Goal: Find specific page/section

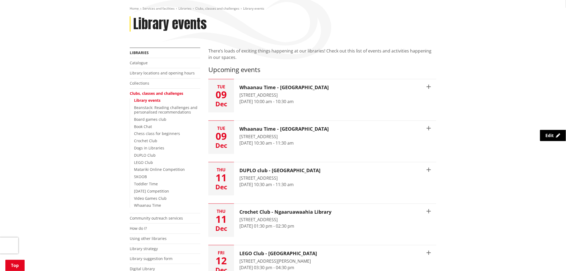
scroll to position [59, 0]
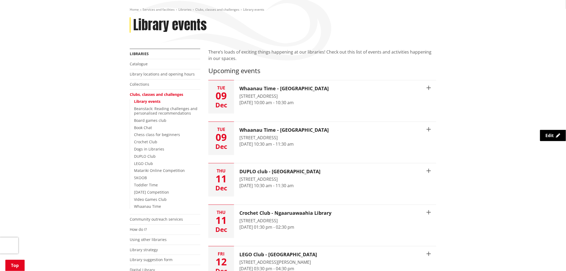
click at [132, 81] on li "Collections" at bounding box center [165, 84] width 71 height 10
click at [132, 83] on link "Collections" at bounding box center [140, 84] width 20 height 5
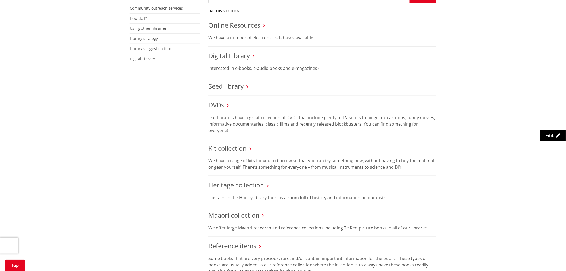
scroll to position [178, 0]
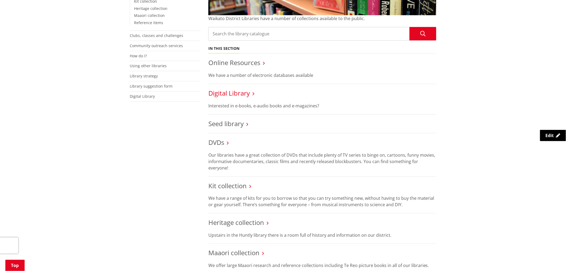
click at [230, 92] on link "Digital Library" at bounding box center [228, 93] width 41 height 9
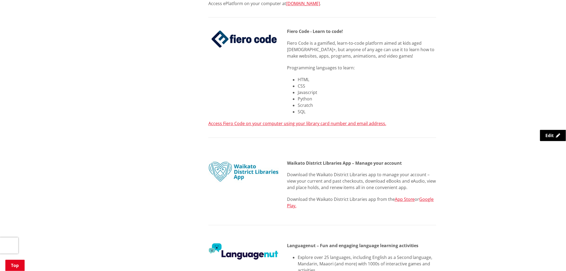
scroll to position [357, 0]
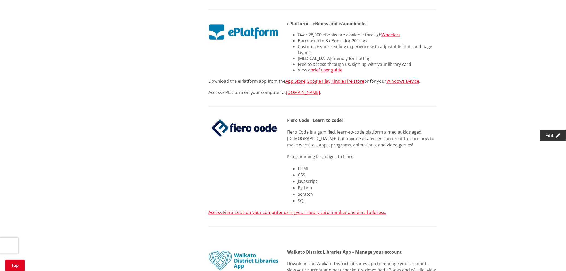
click at [551, 135] on span "Edit" at bounding box center [550, 135] width 8 height 6
